Goal: Task Accomplishment & Management: Manage account settings

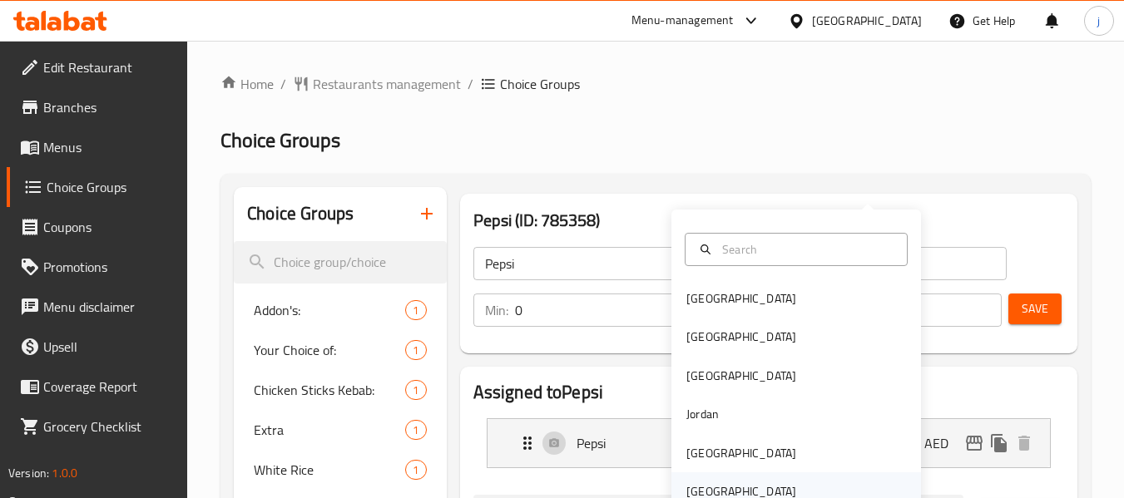
scroll to position [166, 0]
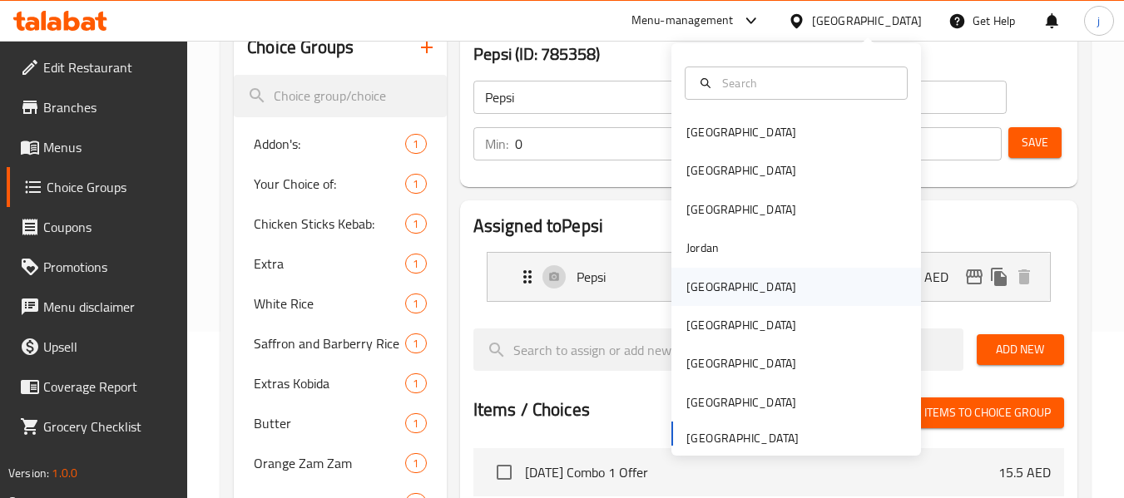
click at [695, 279] on div "Kuwait" at bounding box center [741, 287] width 110 height 18
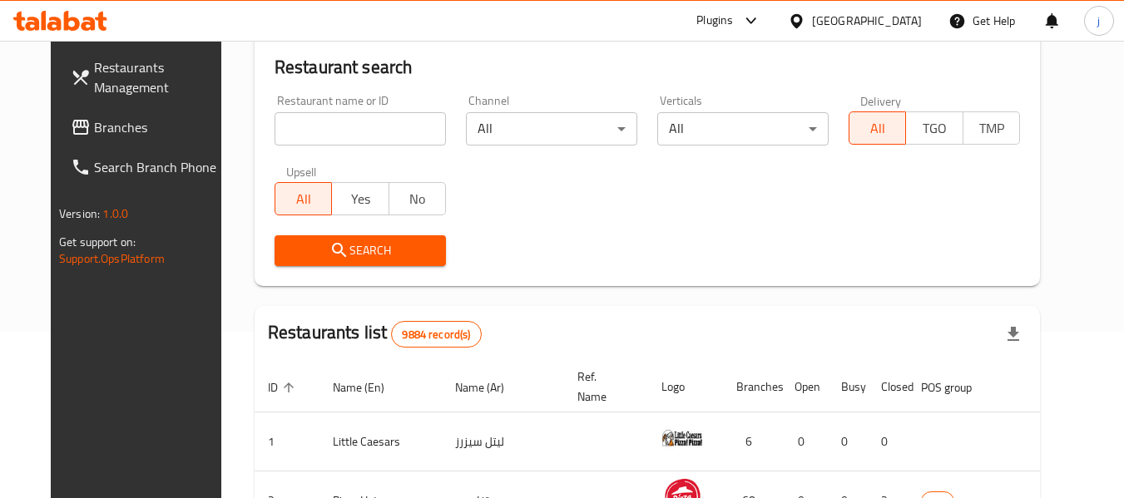
click at [94, 126] on span "Branches" at bounding box center [159, 127] width 131 height 20
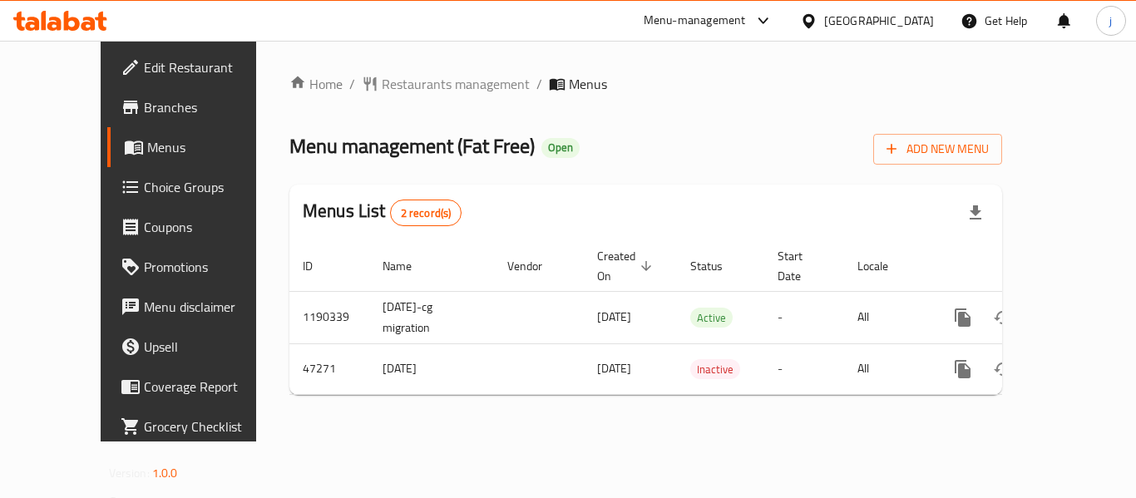
click at [818, 23] on icon at bounding box center [808, 20] width 17 height 17
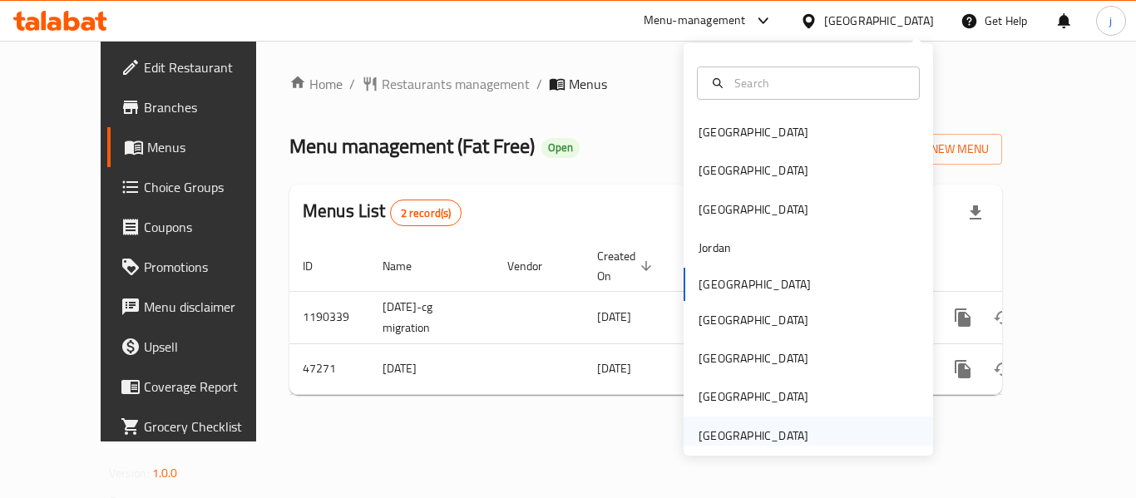
click at [737, 431] on div "[GEOGRAPHIC_DATA]" at bounding box center [754, 436] width 110 height 18
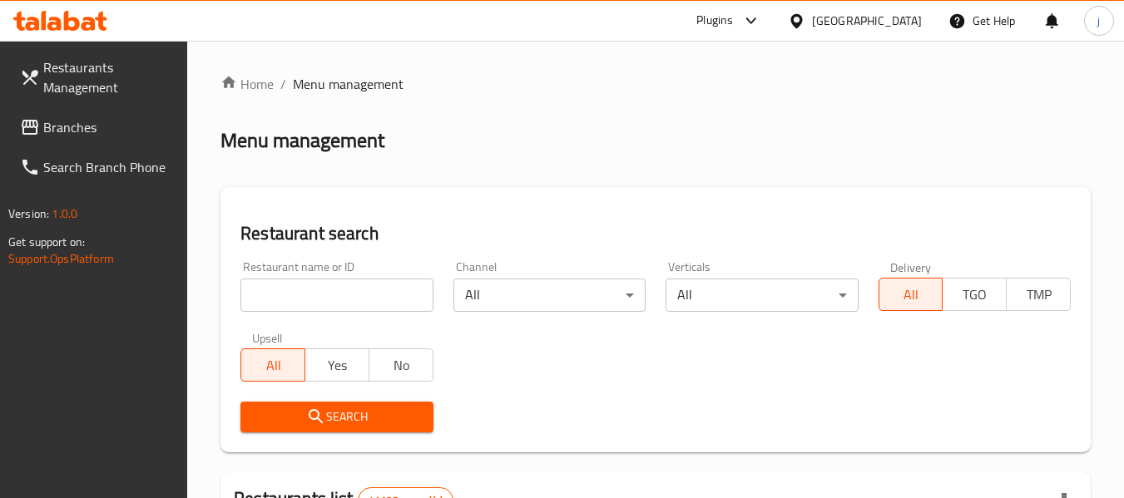
click at [63, 128] on span "Branches" at bounding box center [108, 127] width 131 height 20
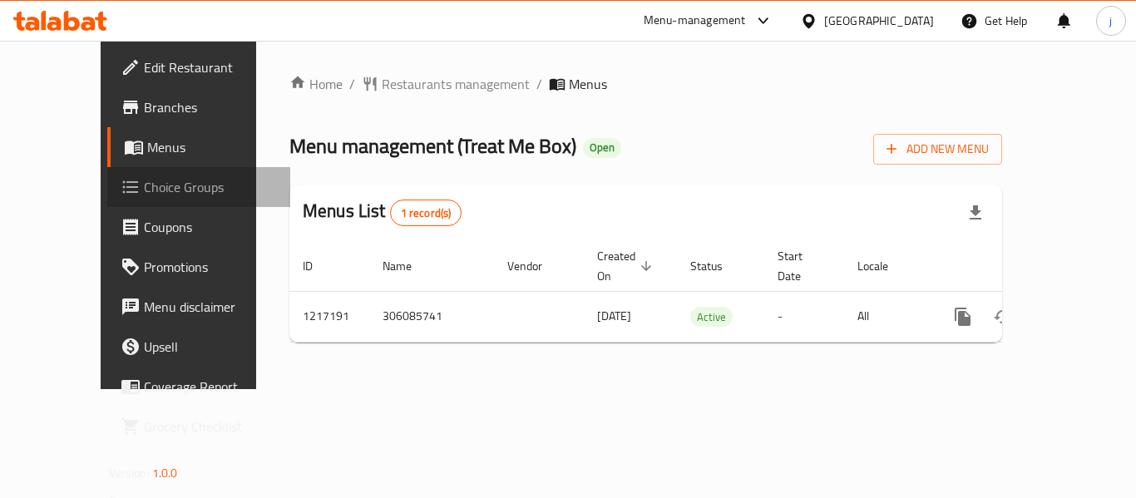
click at [144, 184] on span "Choice Groups" at bounding box center [210, 187] width 133 height 20
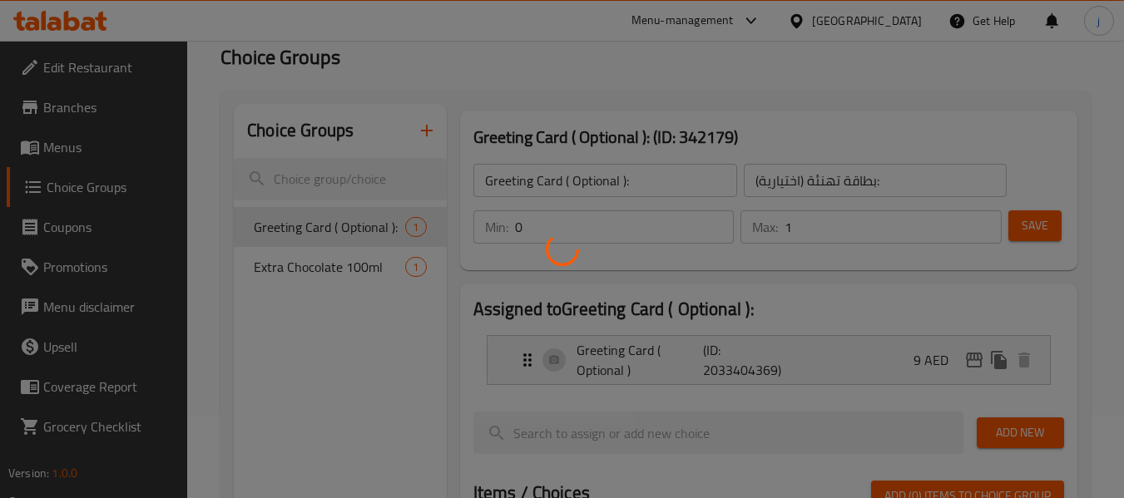
scroll to position [166, 0]
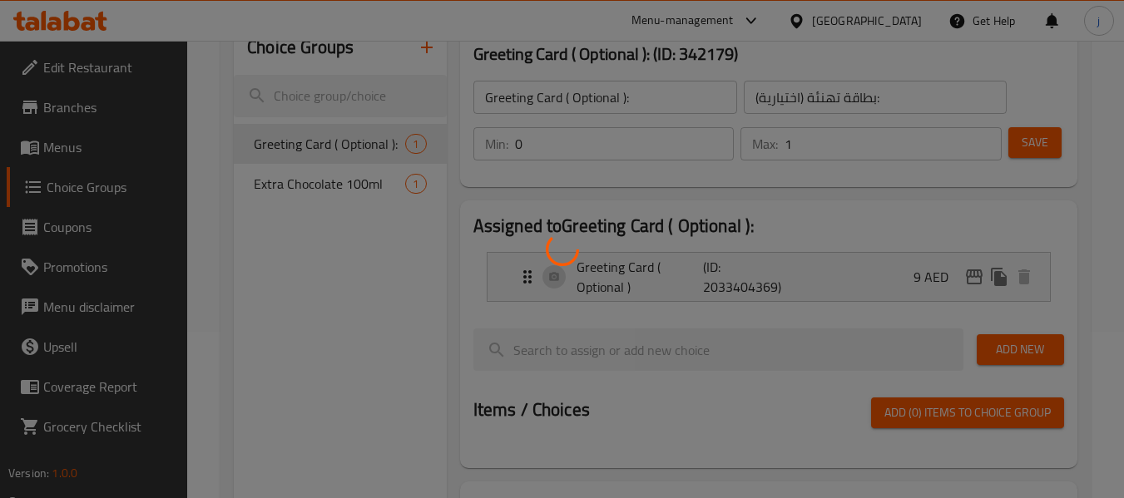
click at [340, 305] on div at bounding box center [562, 249] width 1124 height 498
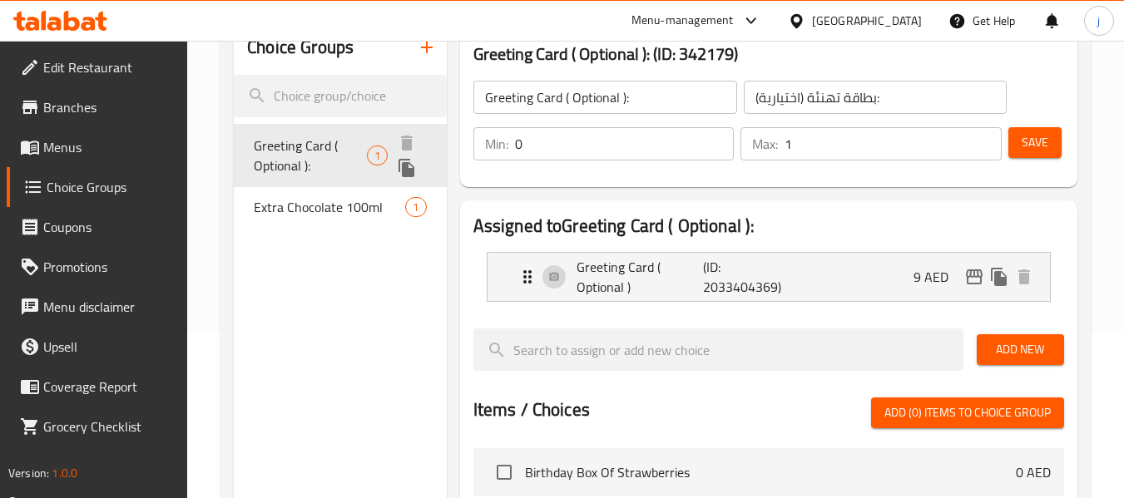
scroll to position [0, 0]
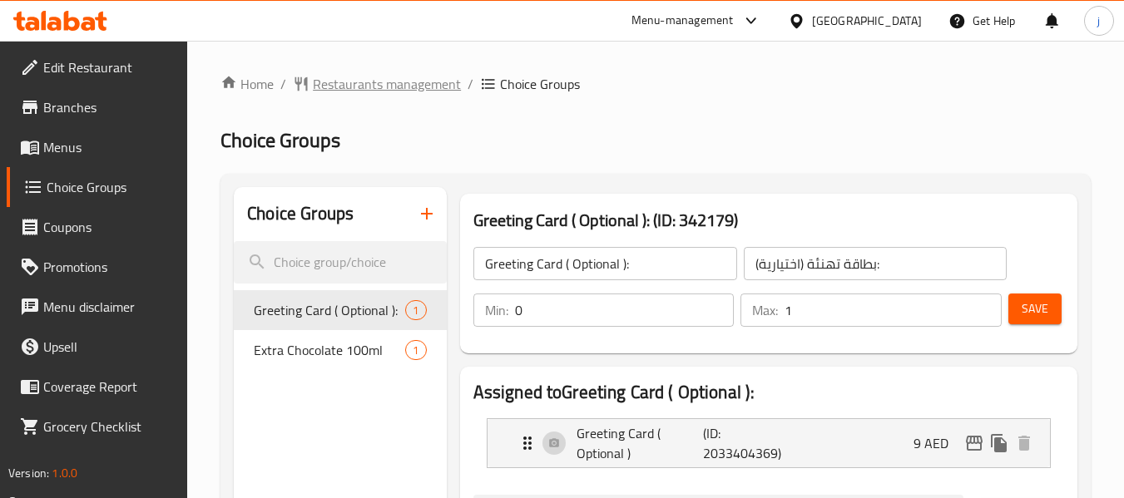
click at [413, 78] on span "Restaurants management" at bounding box center [387, 84] width 148 height 20
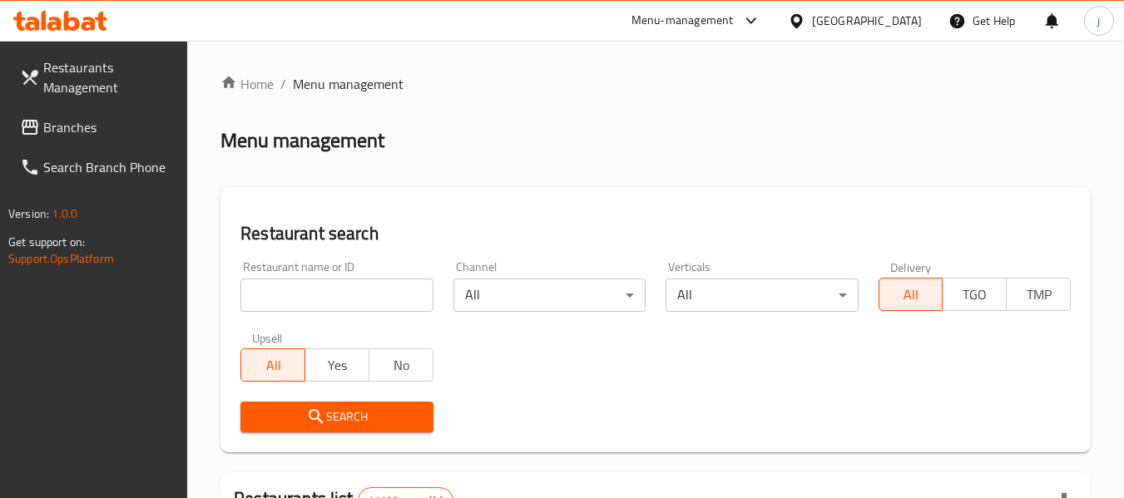
click at [52, 125] on div at bounding box center [562, 249] width 1124 height 498
click at [52, 125] on span "Branches" at bounding box center [108, 127] width 131 height 20
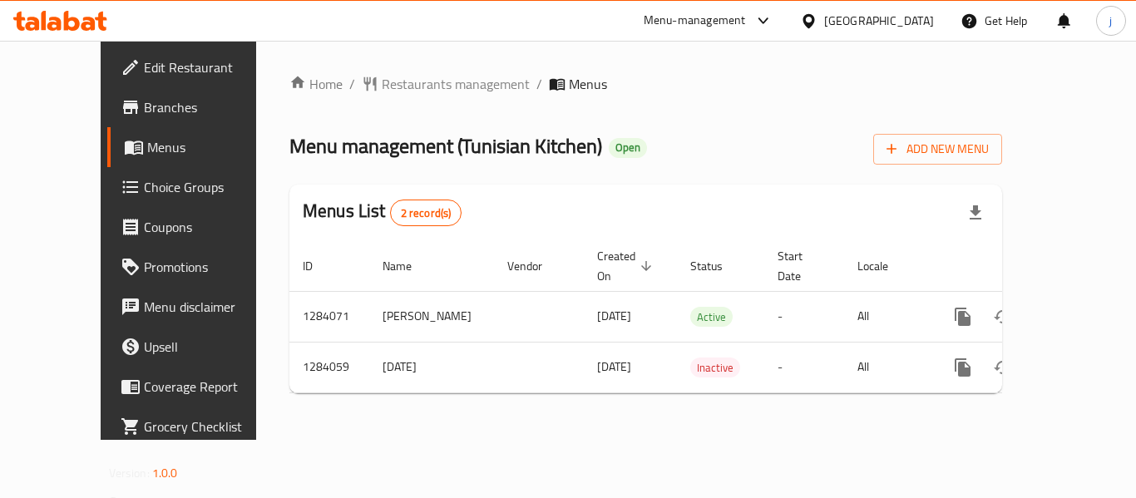
click at [144, 186] on span "Choice Groups" at bounding box center [210, 187] width 133 height 20
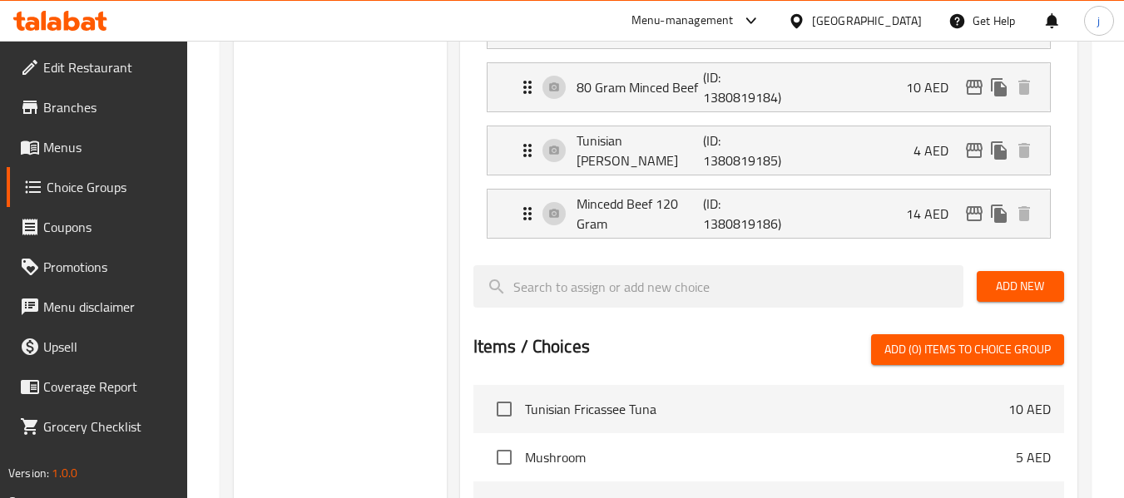
scroll to position [1414, 0]
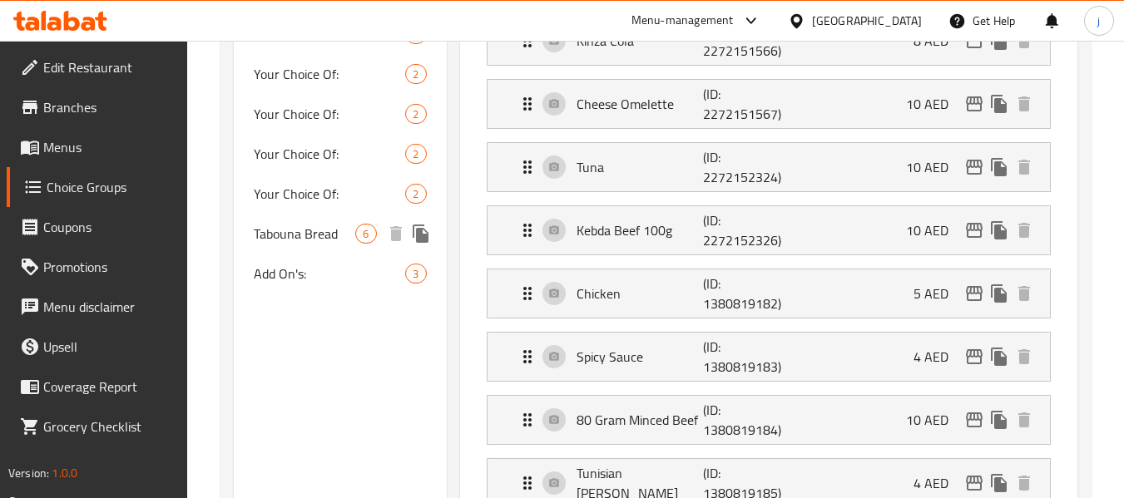
drag, startPoint x: 308, startPoint y: 211, endPoint x: 425, endPoint y: 228, distance: 118.5
click at [308, 224] on span "Tabouna Bread" at bounding box center [305, 234] width 102 height 20
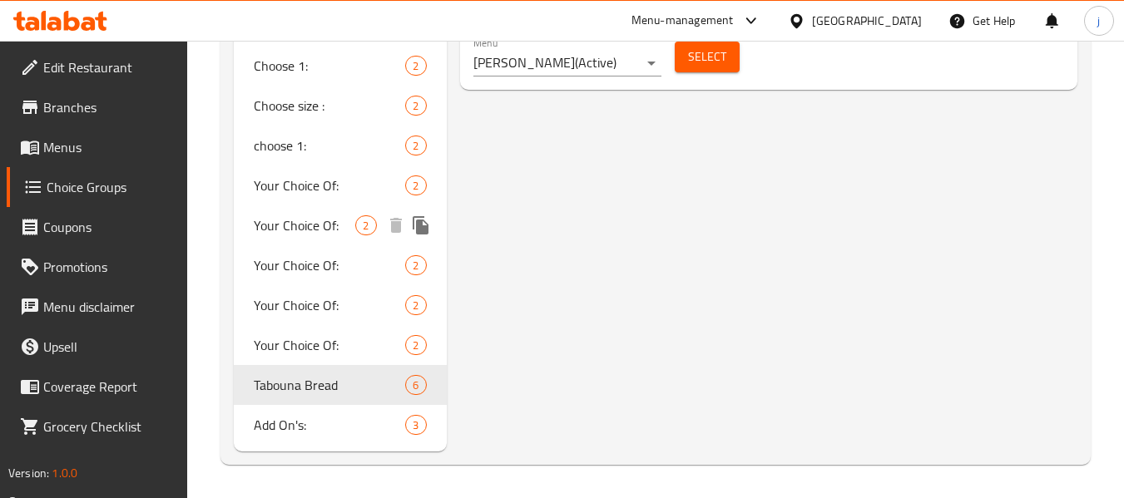
type input "Tabouna Bread"
type input "خبز الطابونة"
type input "1"
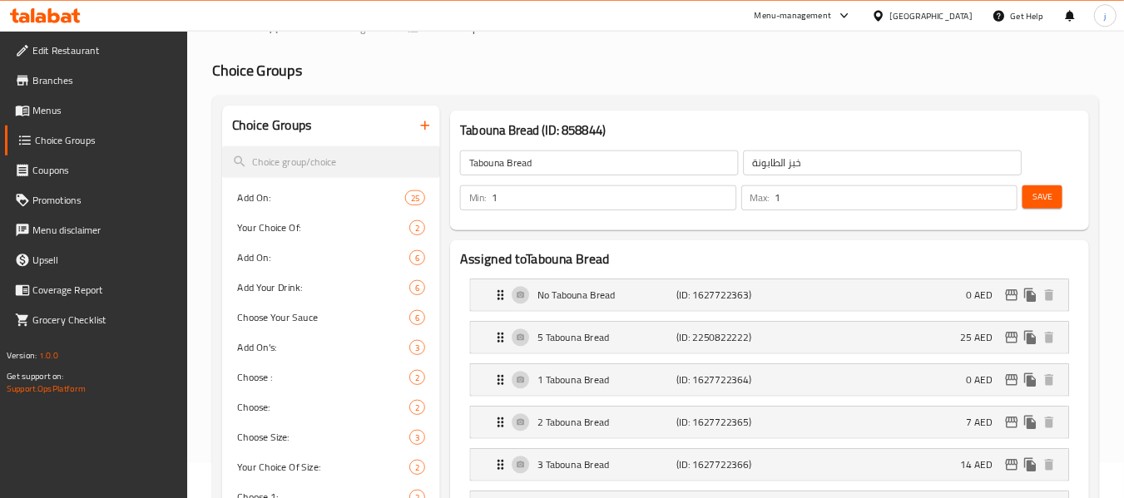
scroll to position [0, 0]
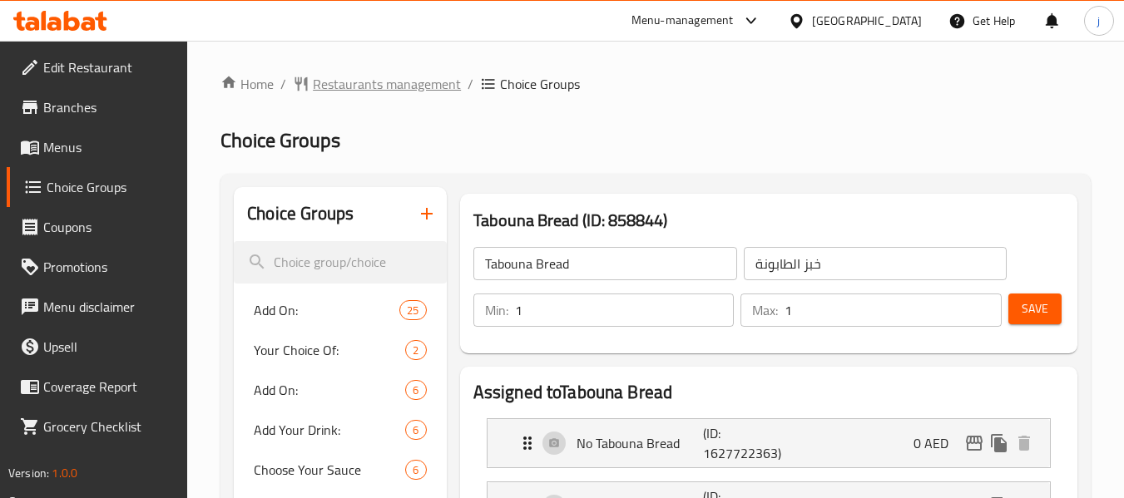
click at [369, 81] on span "Restaurants management" at bounding box center [387, 84] width 148 height 20
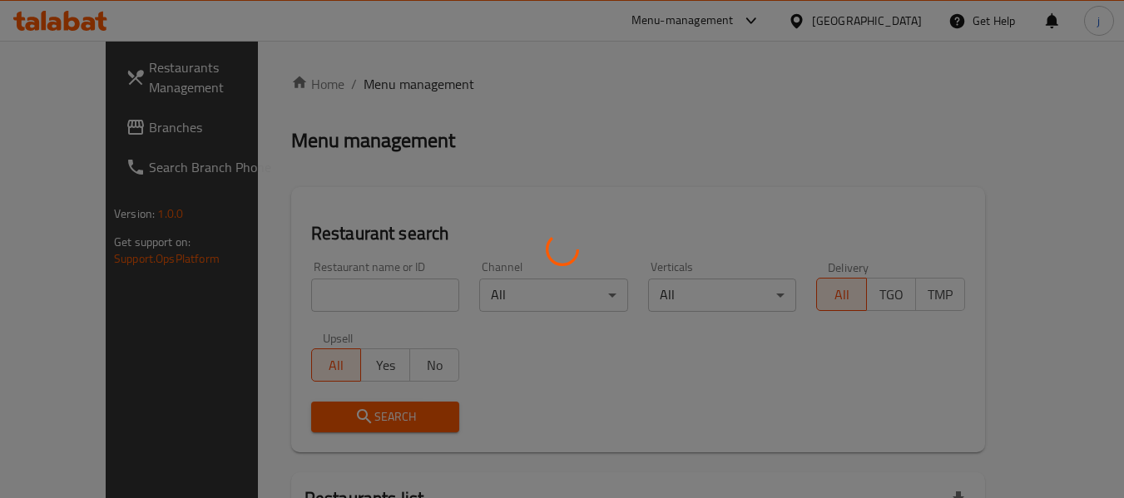
click at [82, 132] on div at bounding box center [562, 249] width 1124 height 498
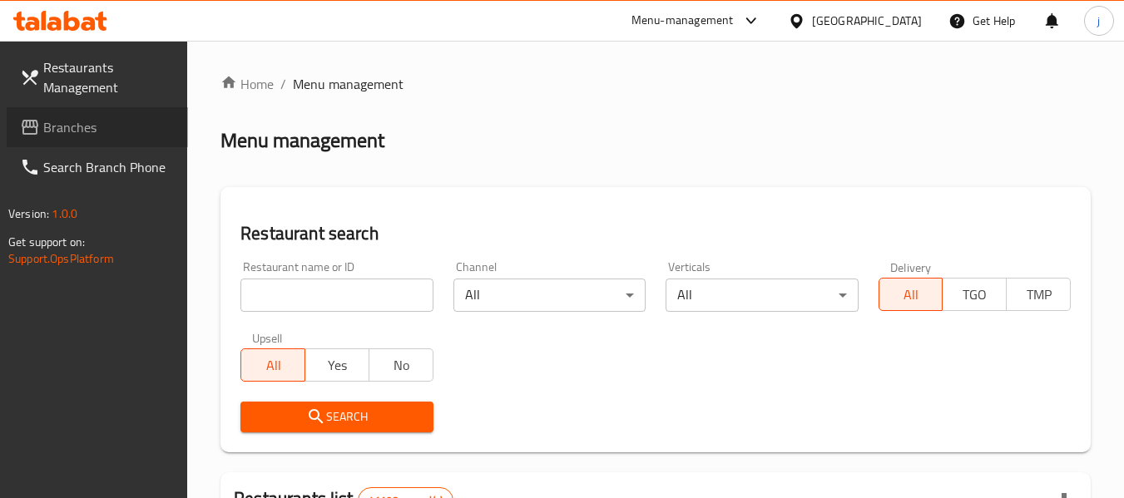
click at [82, 132] on span "Branches" at bounding box center [108, 127] width 131 height 20
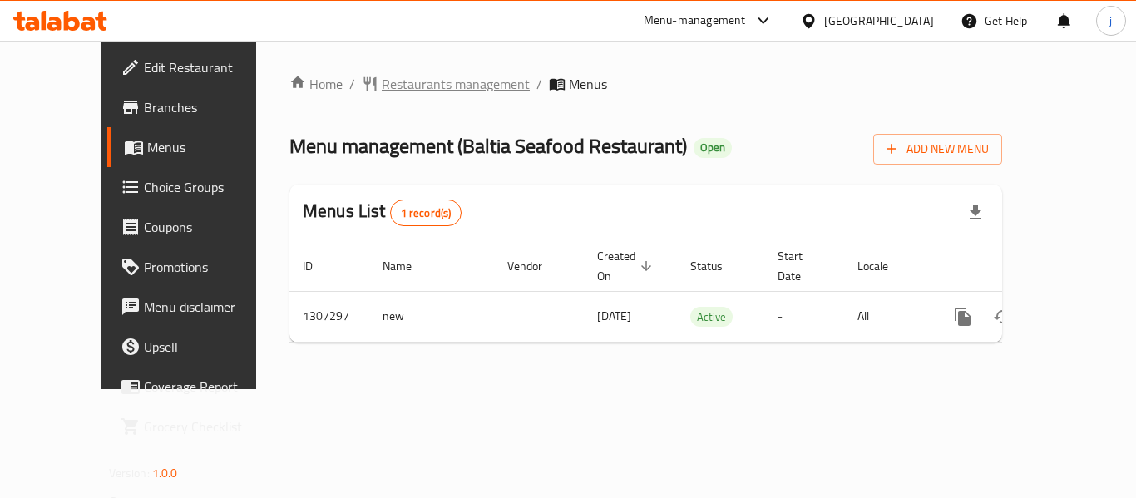
click at [390, 93] on span "Restaurants management" at bounding box center [456, 84] width 148 height 20
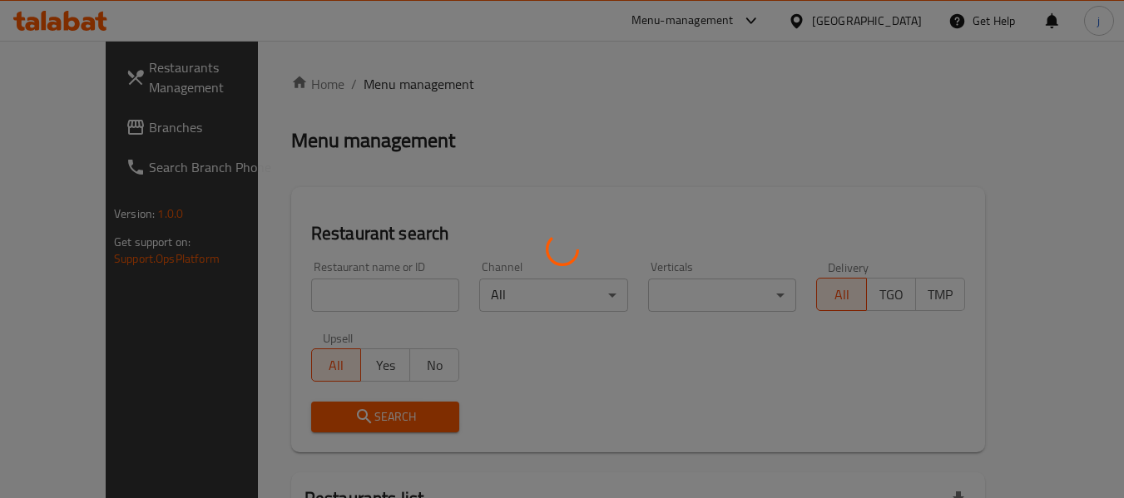
click at [96, 133] on div at bounding box center [562, 249] width 1124 height 498
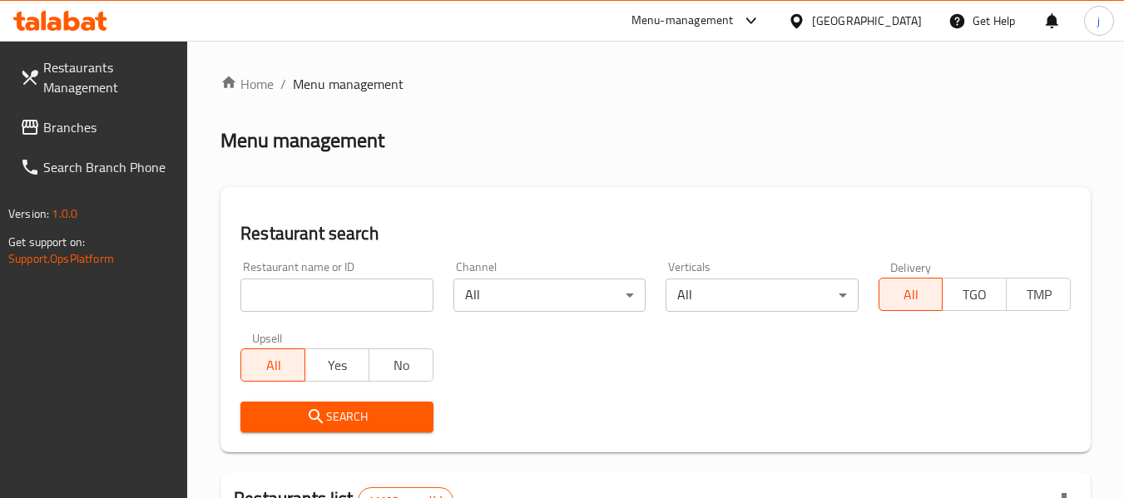
click at [96, 133] on span "Branches" at bounding box center [108, 127] width 131 height 20
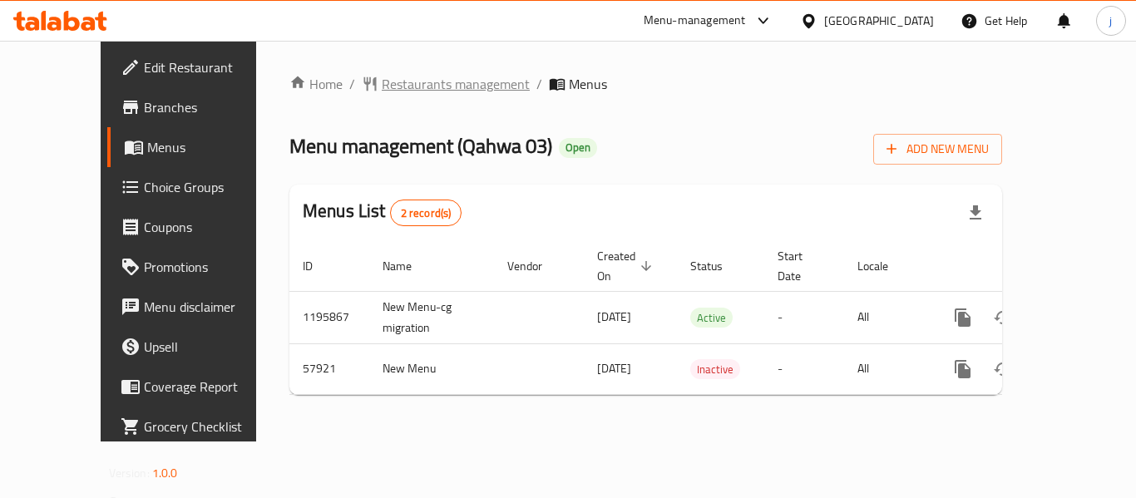
click at [382, 94] on span "Restaurants management" at bounding box center [456, 84] width 148 height 20
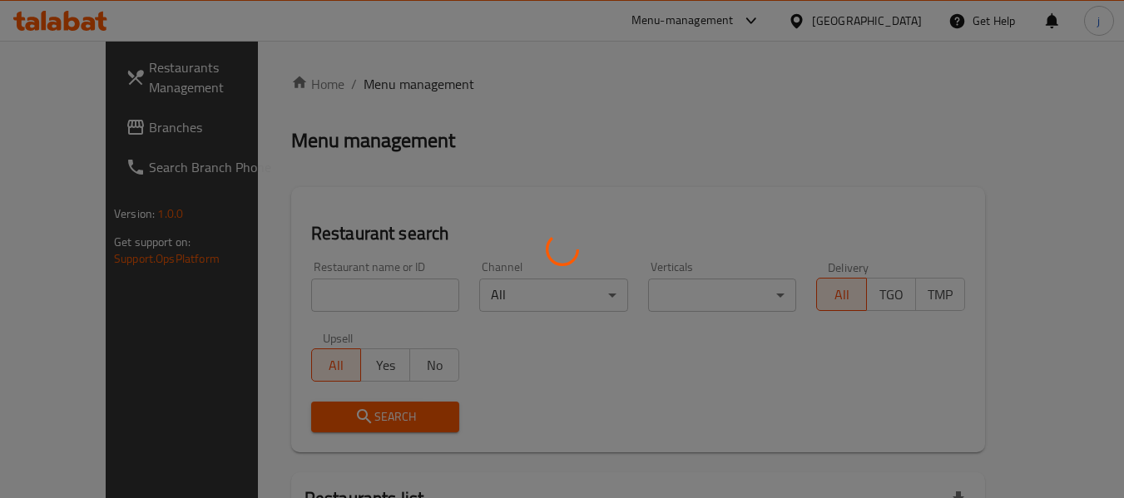
click at [75, 132] on div at bounding box center [562, 249] width 1124 height 498
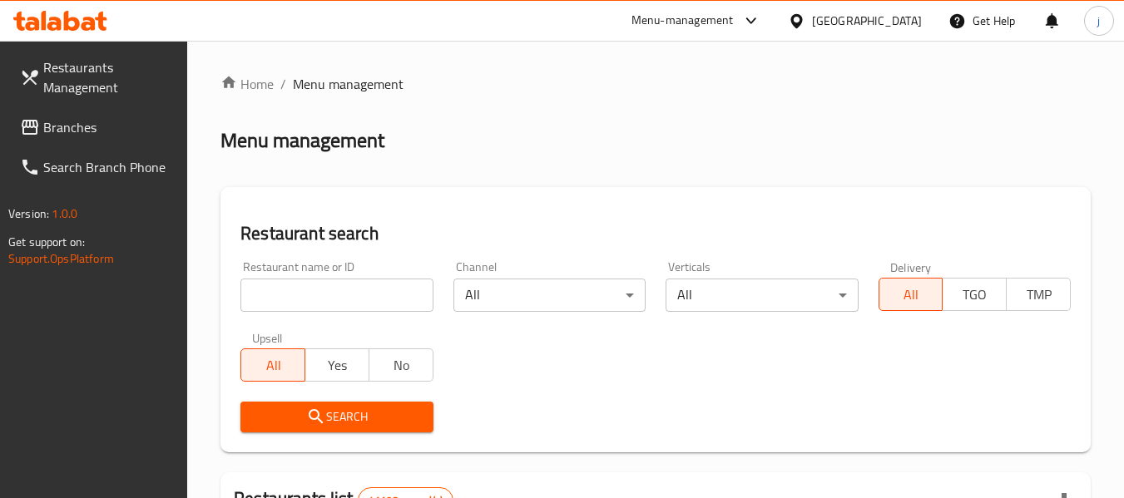
click at [75, 127] on span "Branches" at bounding box center [108, 127] width 131 height 20
